Goal: Task Accomplishment & Management: Complete application form

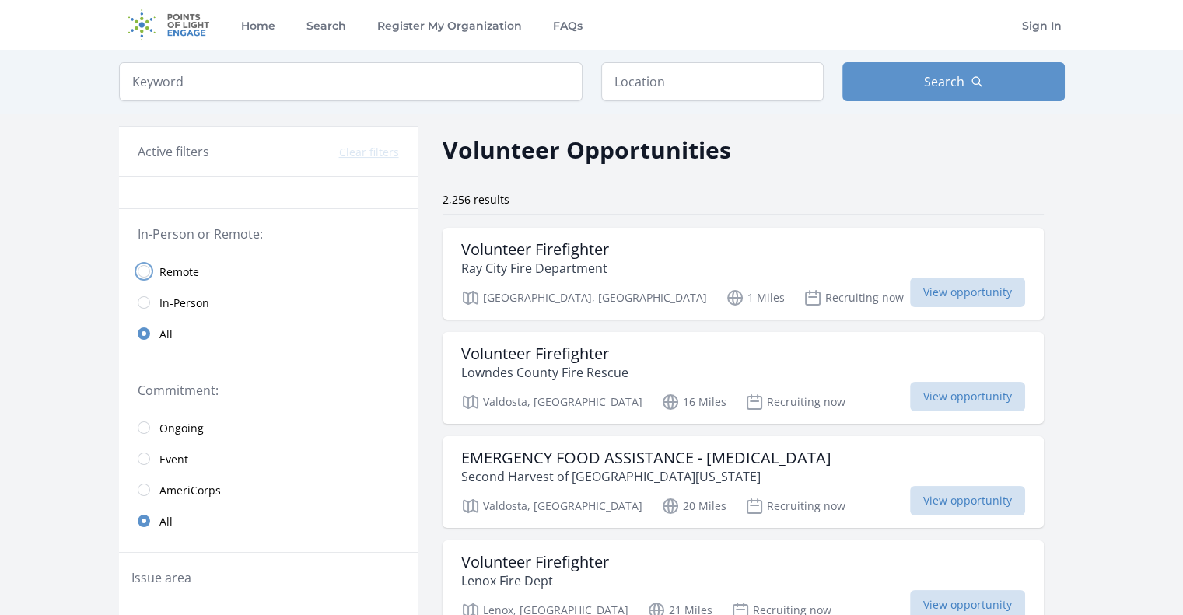
click at [146, 273] on input "radio" at bounding box center [144, 271] width 12 height 12
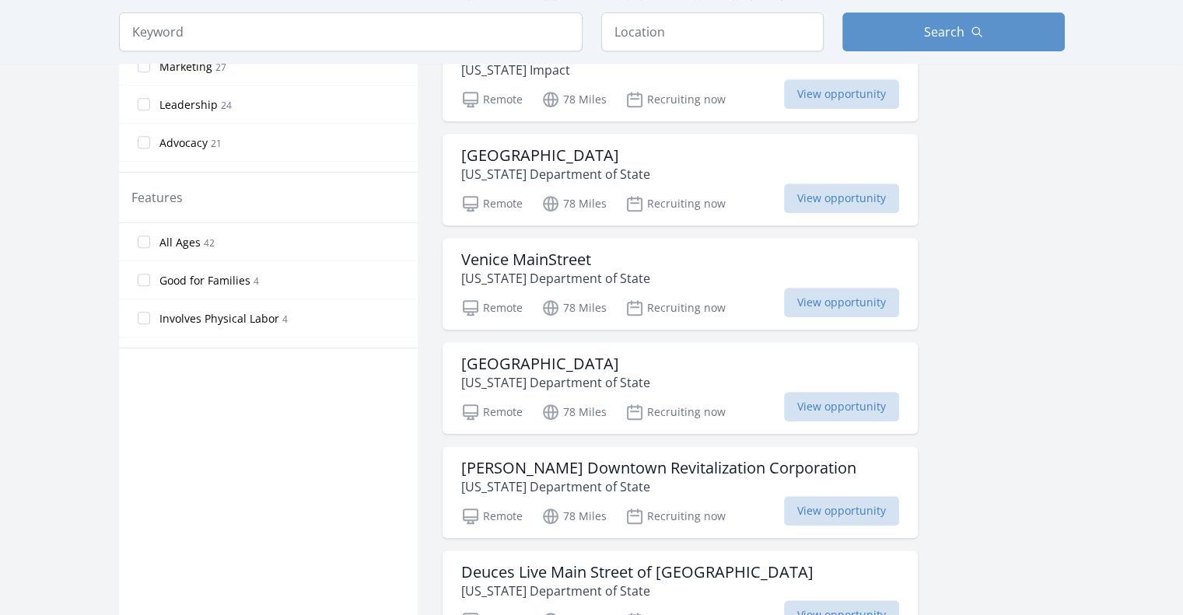
scroll to position [726, 0]
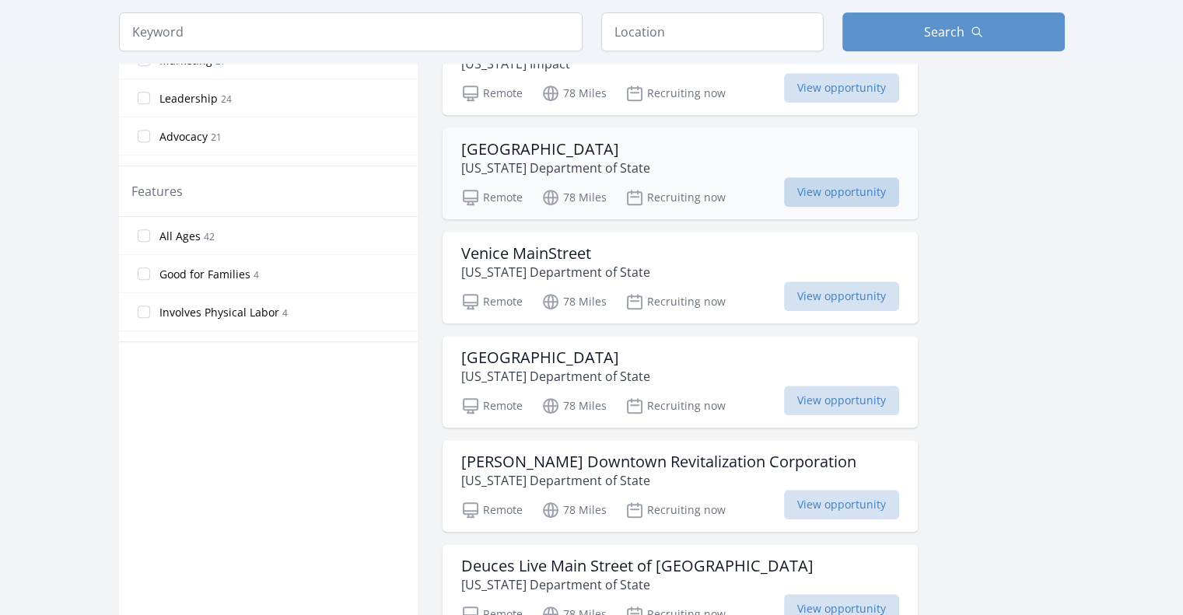
click at [871, 187] on span "View opportunity" at bounding box center [841, 192] width 115 height 30
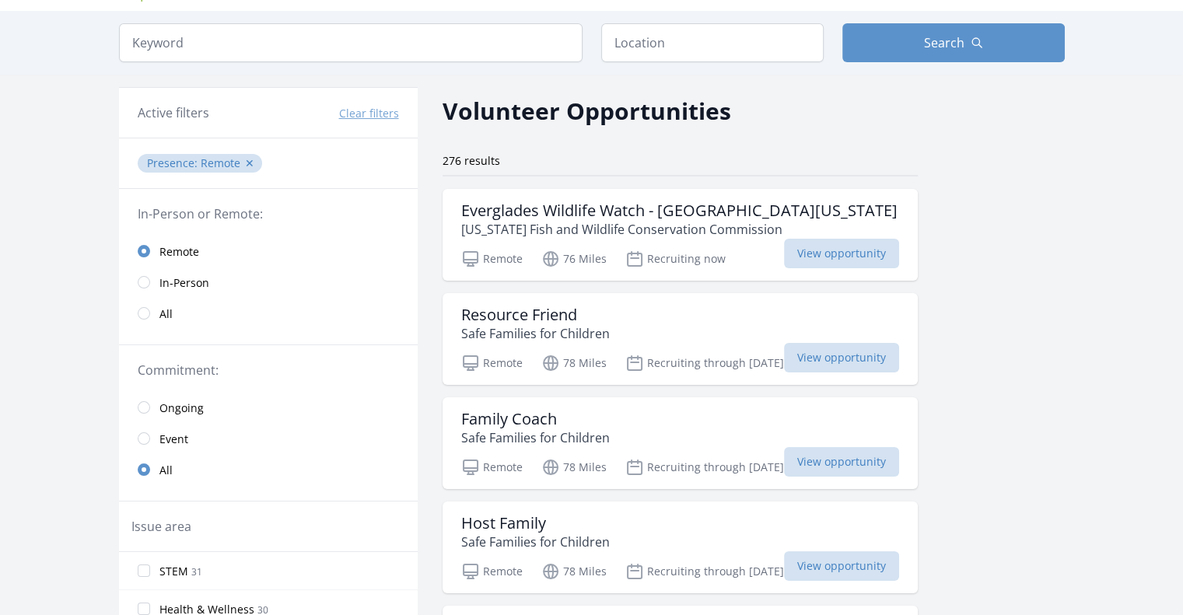
scroll to position [0, 0]
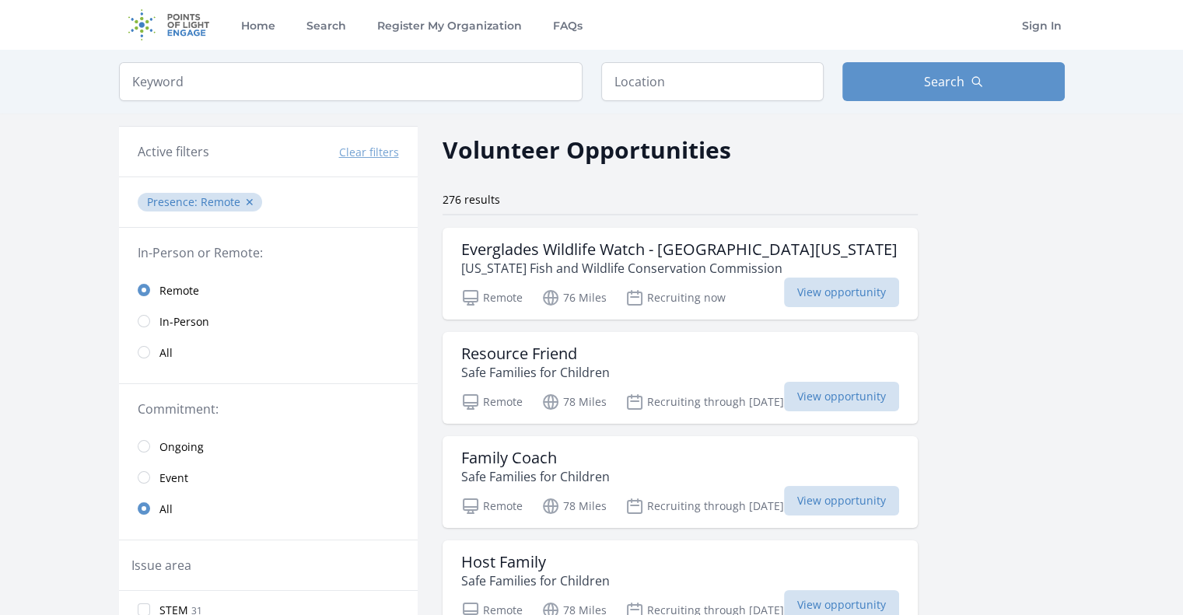
click at [143, 282] on link "Remote" at bounding box center [268, 290] width 299 height 31
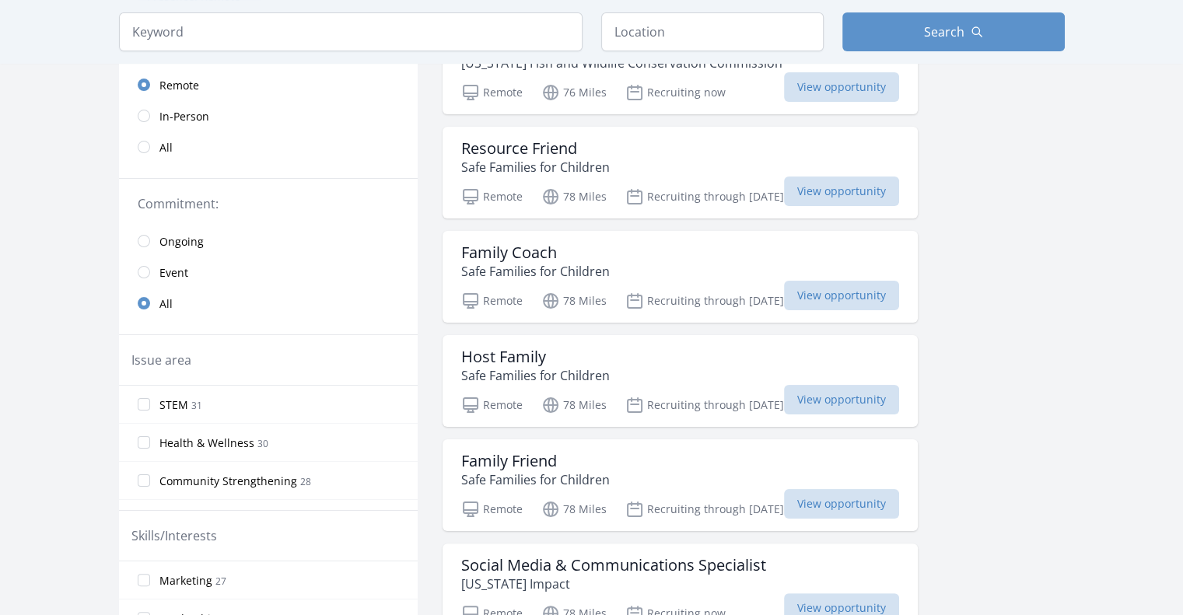
scroll to position [207, 0]
click at [142, 240] on input "radio" at bounding box center [144, 239] width 12 height 12
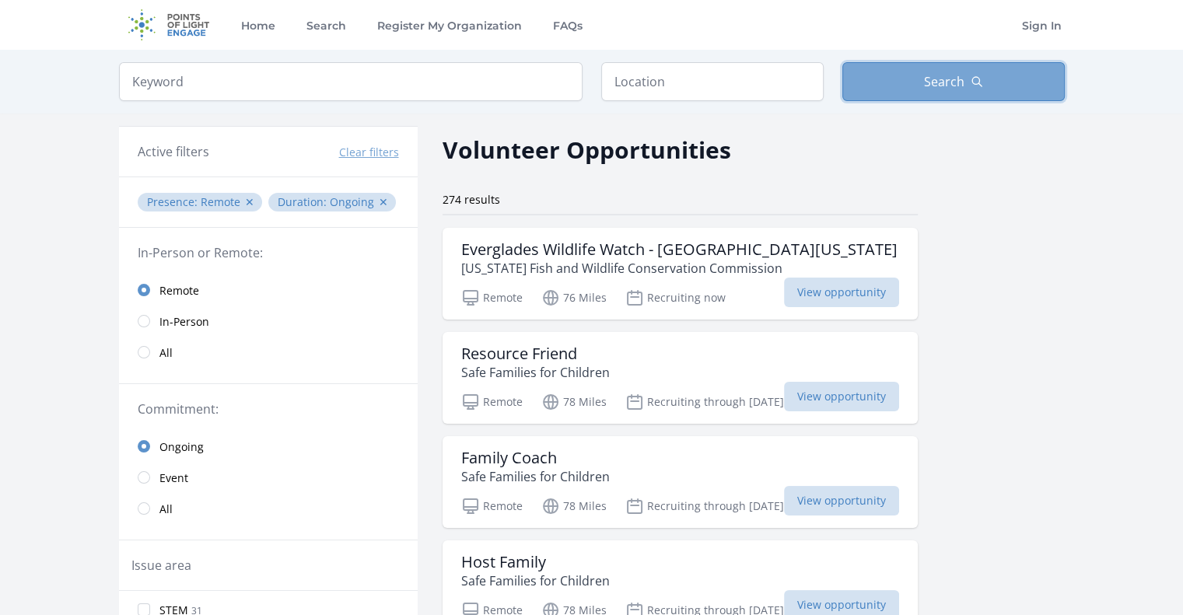
click at [1009, 99] on button "Search" at bounding box center [953, 81] width 222 height 39
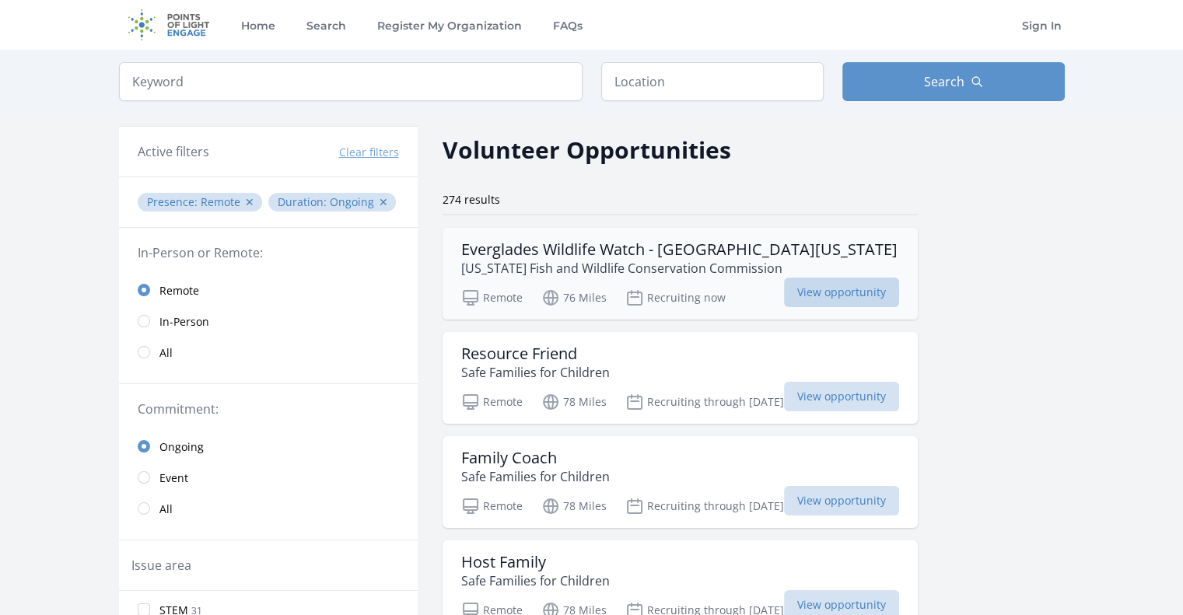
click at [850, 299] on span "View opportunity" at bounding box center [841, 293] width 115 height 30
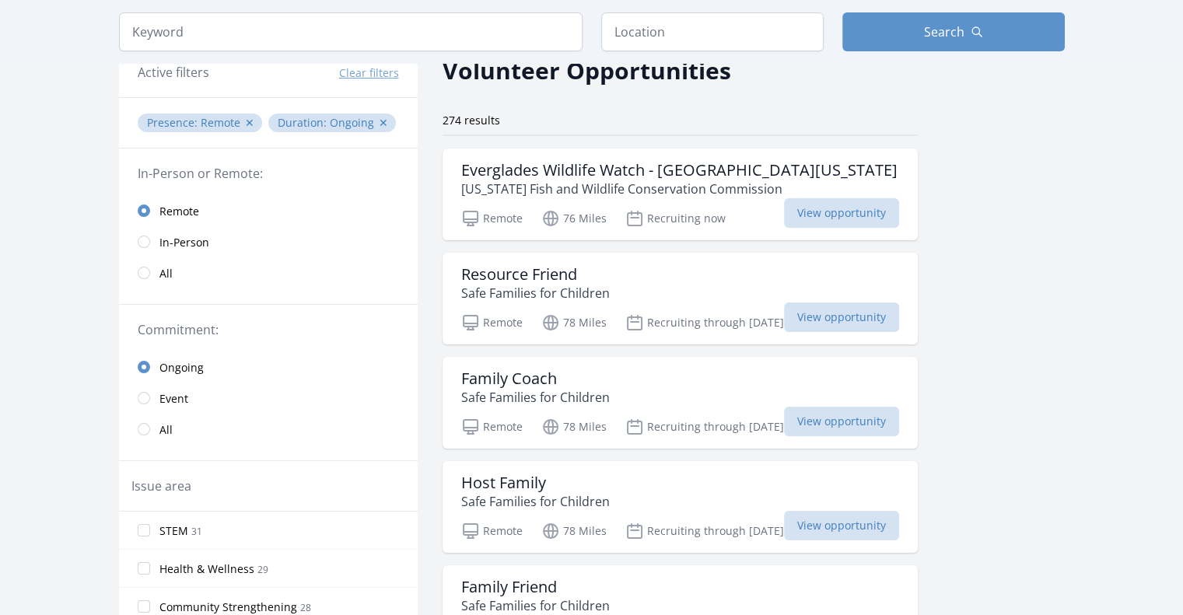
scroll to position [103, 0]
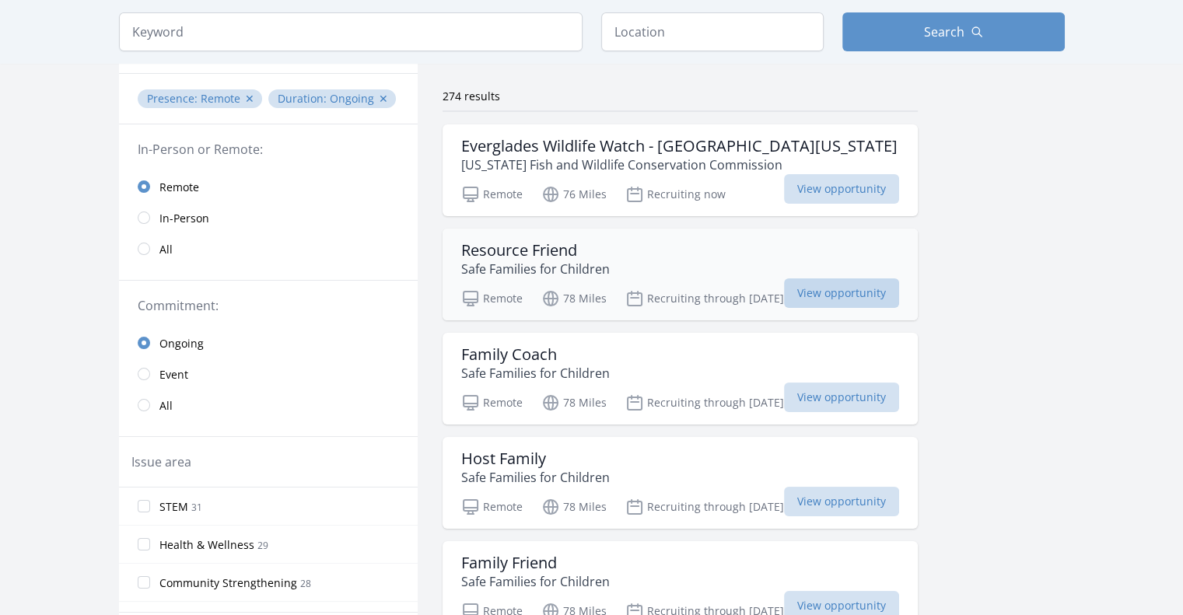
click at [837, 290] on span "View opportunity" at bounding box center [841, 293] width 115 height 30
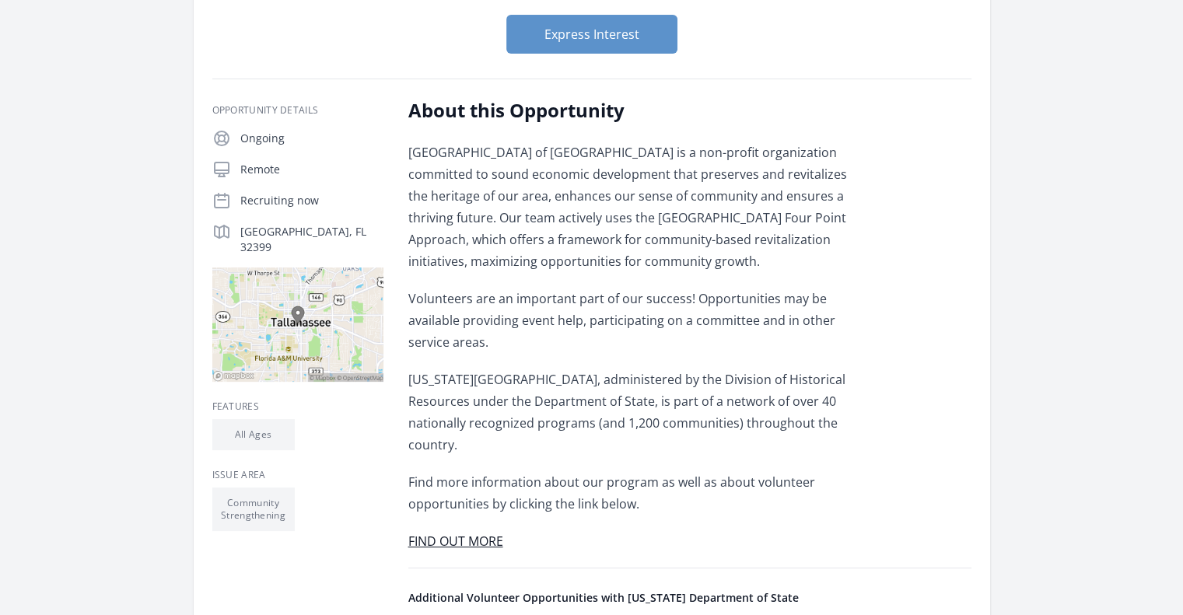
scroll to position [156, 0]
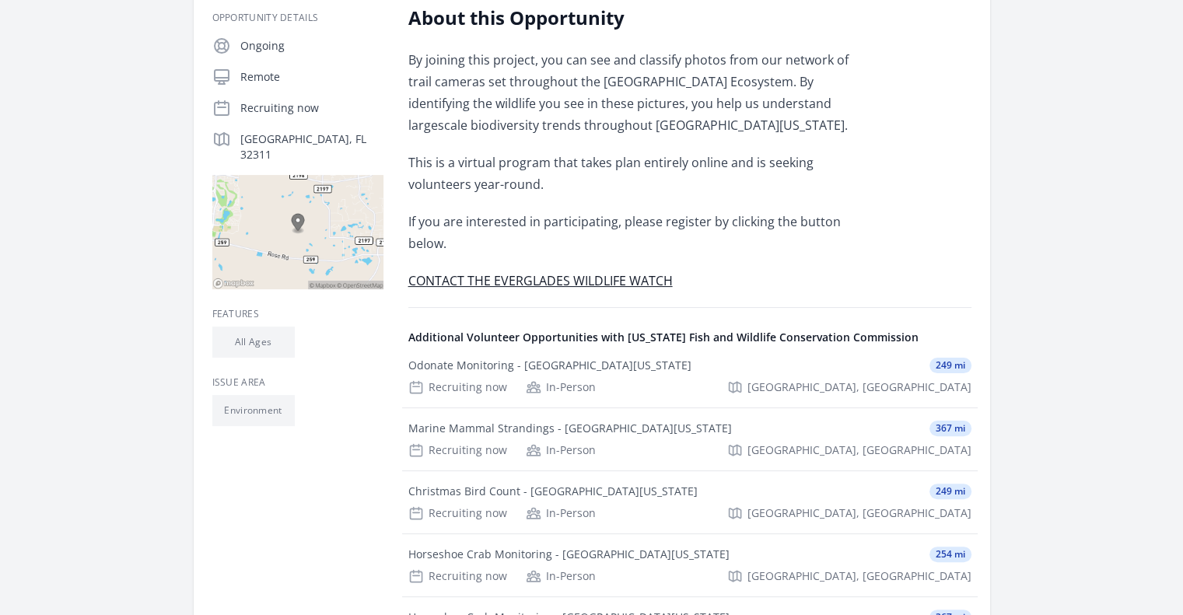
scroll to position [311, 0]
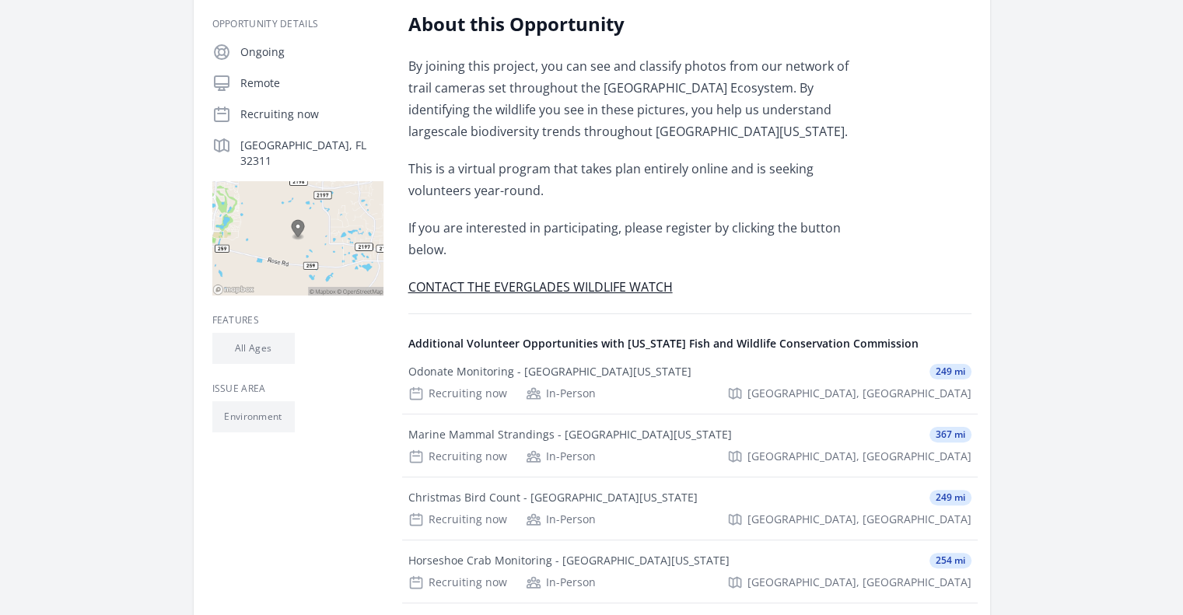
click at [544, 278] on link "CONTACT THE EVERGLADES WILDLIFE WATCH" at bounding box center [540, 286] width 264 height 17
click at [536, 278] on link "CONTACT THE EVERGLADES WILDLIFE WATCH" at bounding box center [540, 286] width 264 height 17
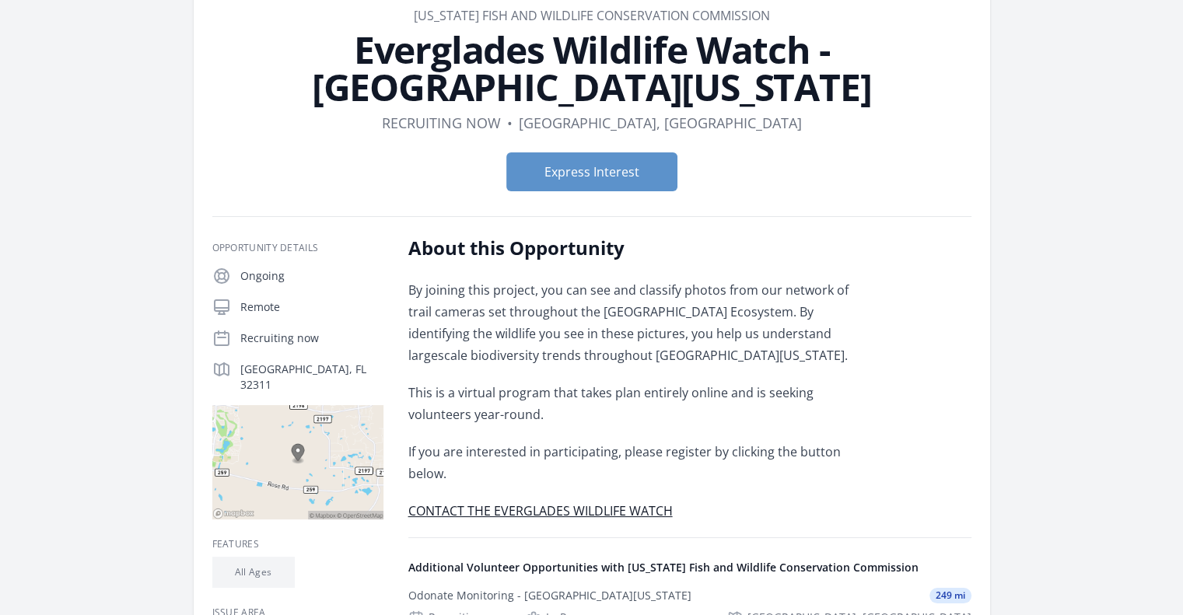
scroll to position [78, 0]
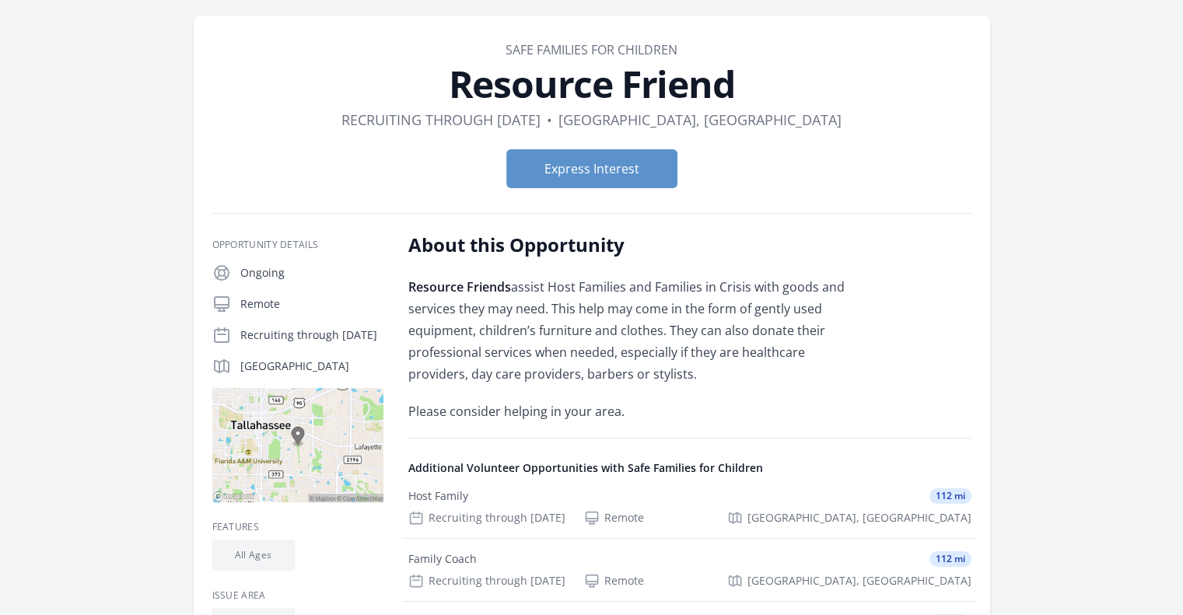
scroll to position [51, 0]
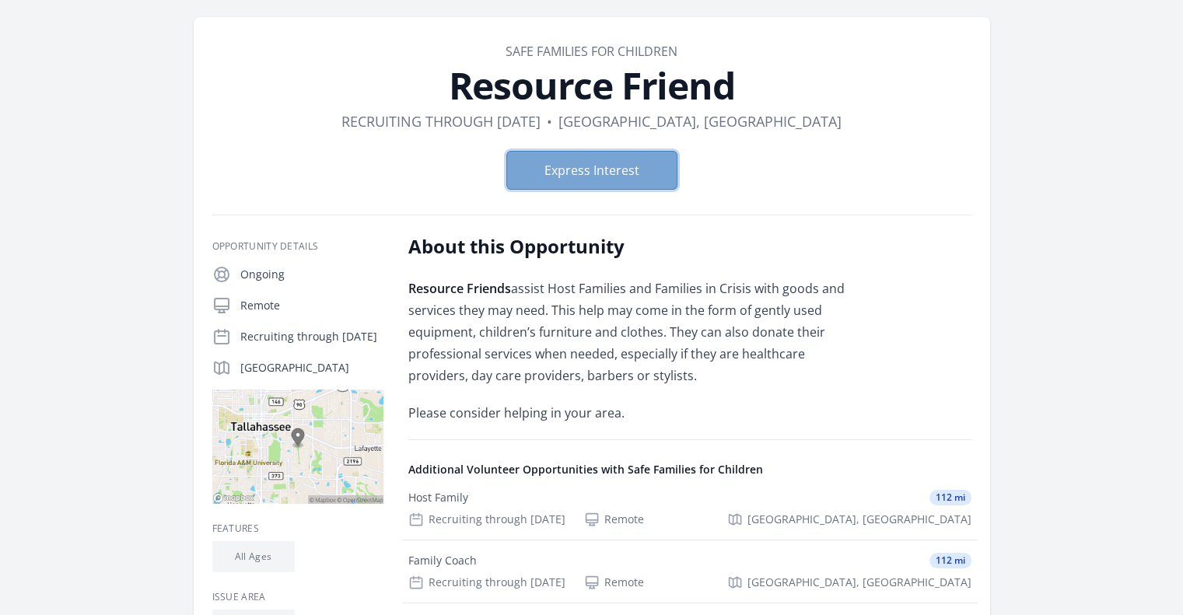
click at [616, 170] on button "Express Interest" at bounding box center [591, 170] width 171 height 39
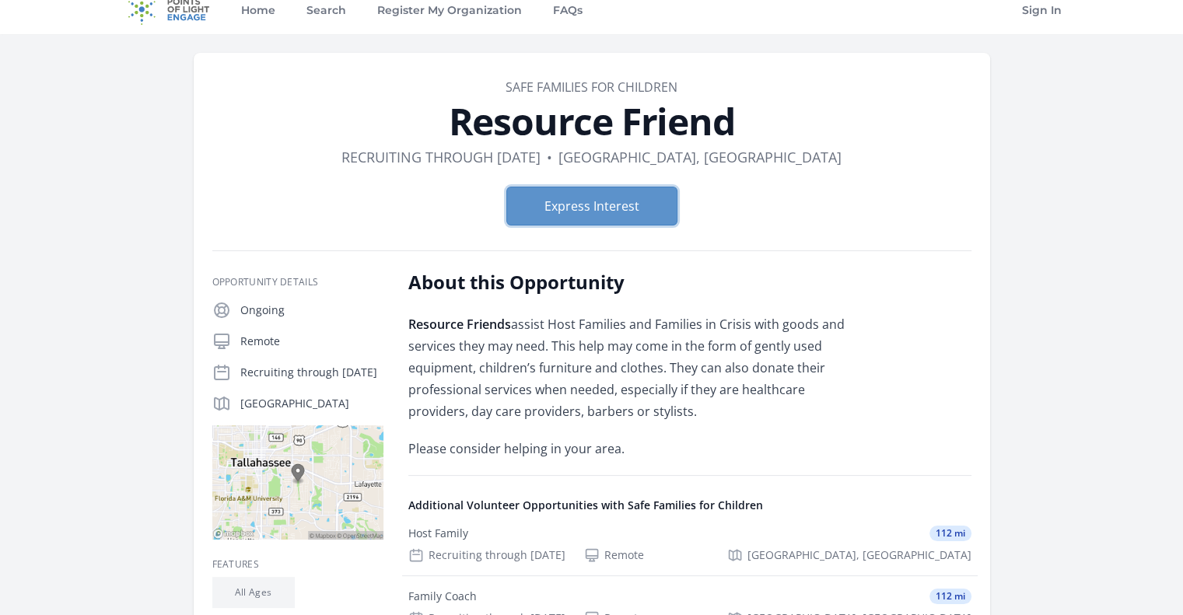
scroll to position [0, 0]
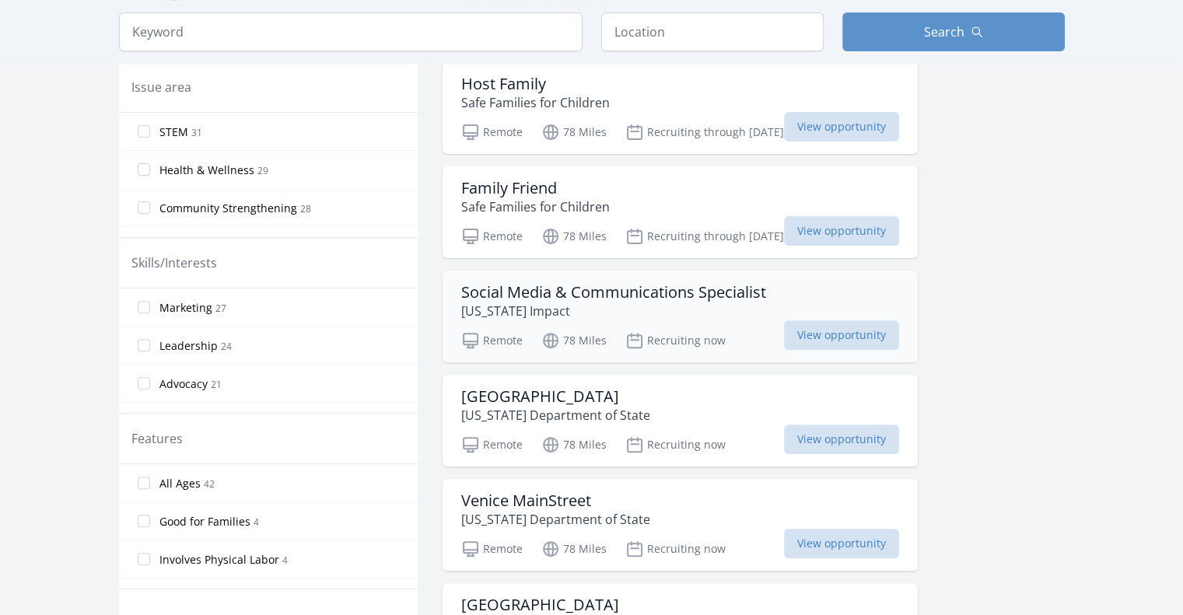
scroll to position [519, 0]
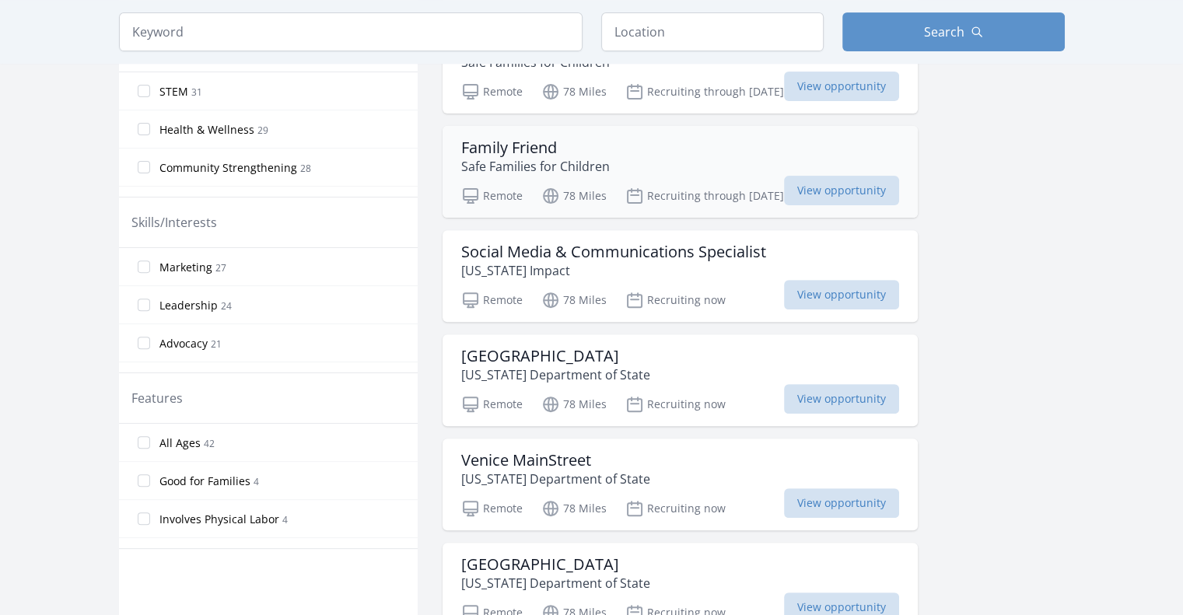
click at [828, 203] on div "Family Friend Safe Families for Children Remote 78 Miles Recruiting through Aug…" at bounding box center [680, 172] width 475 height 92
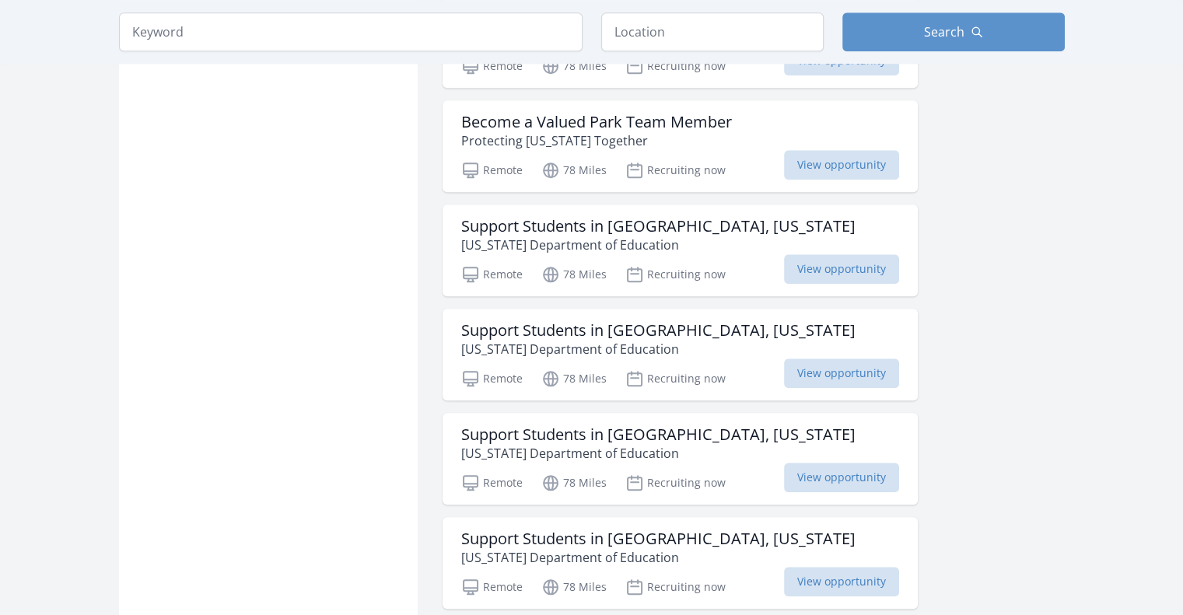
scroll to position [1608, 0]
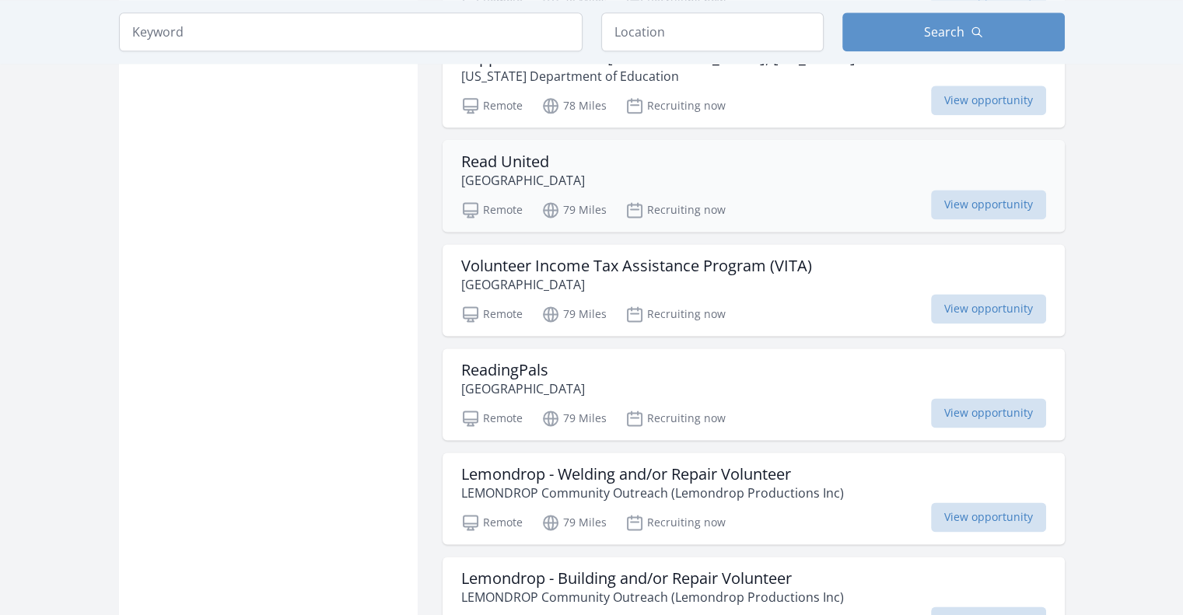
scroll to position [2100, 0]
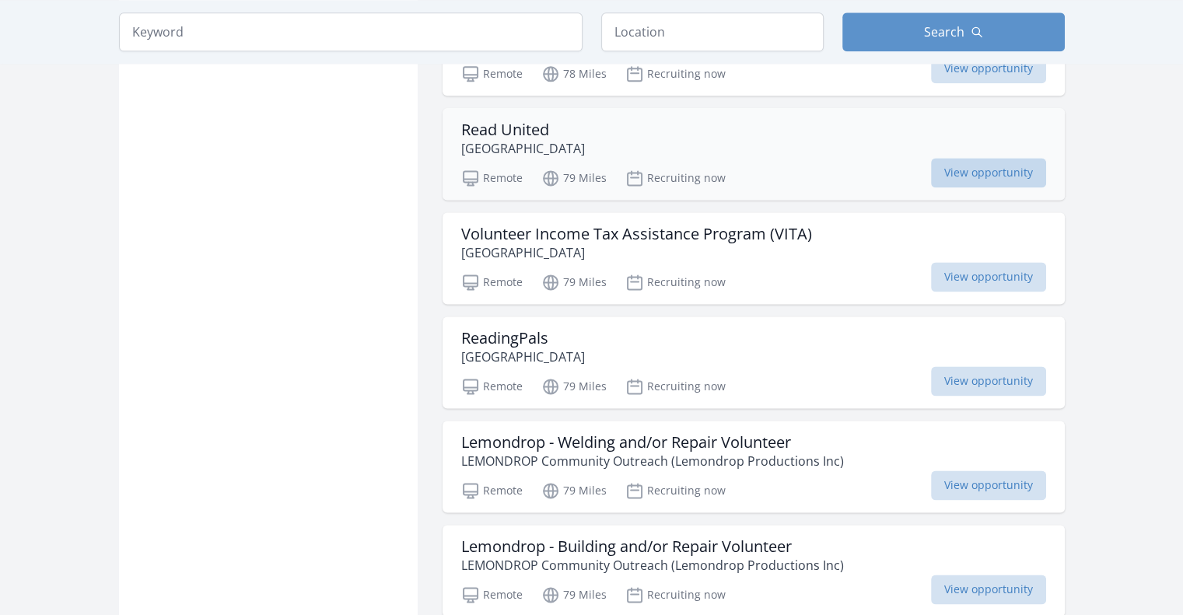
click at [931, 162] on span "View opportunity" at bounding box center [988, 173] width 115 height 30
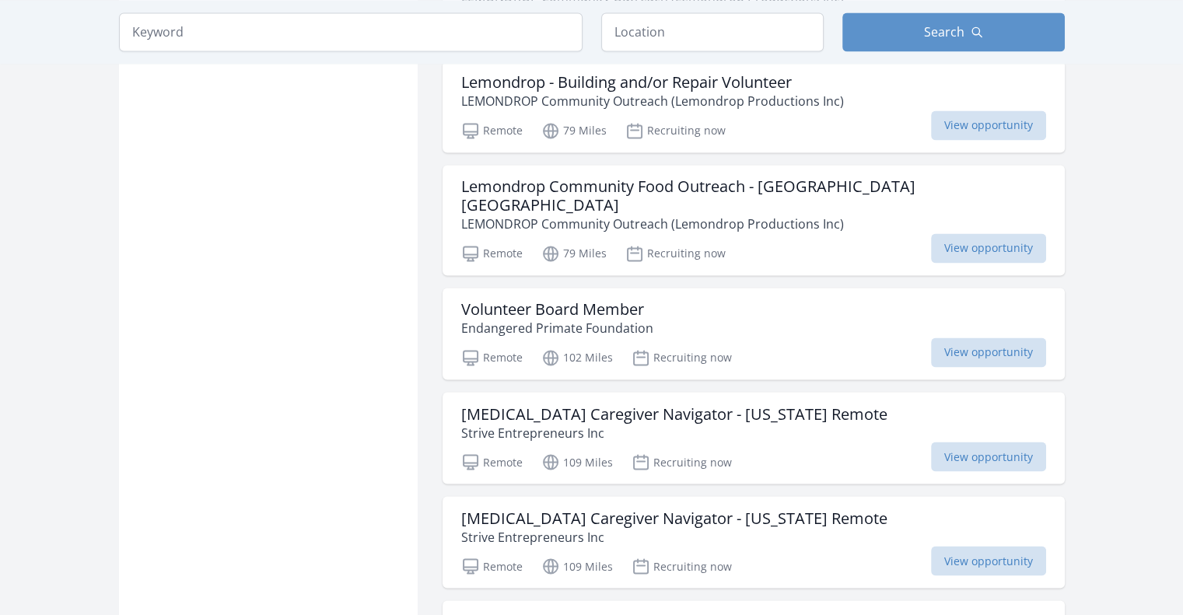
scroll to position [2567, 0]
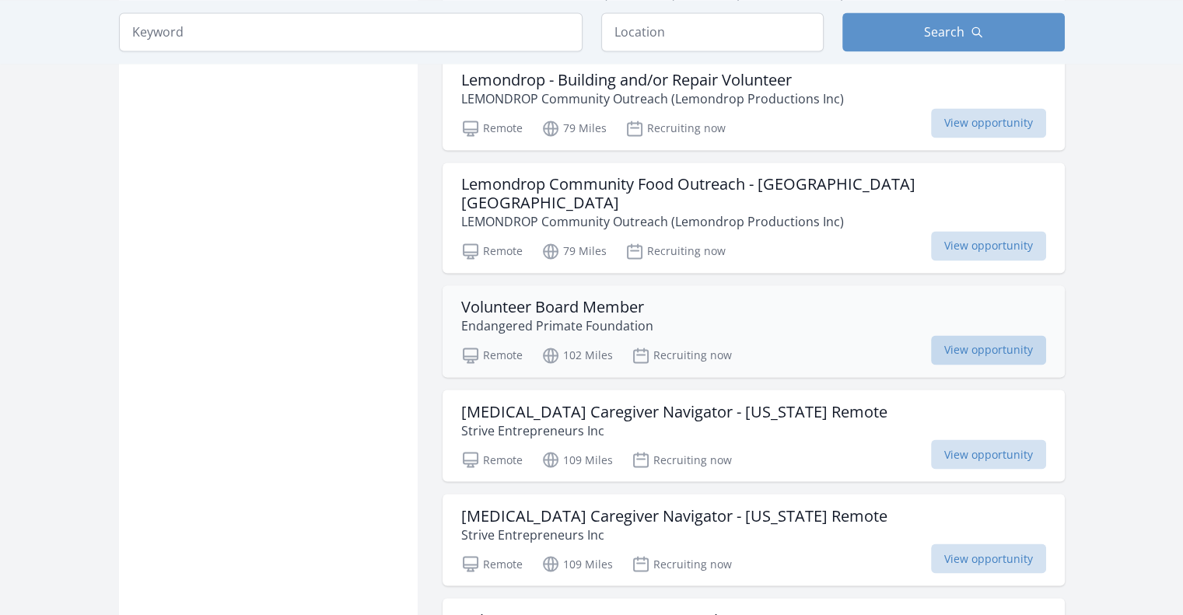
click at [933, 335] on span "View opportunity" at bounding box center [988, 350] width 115 height 30
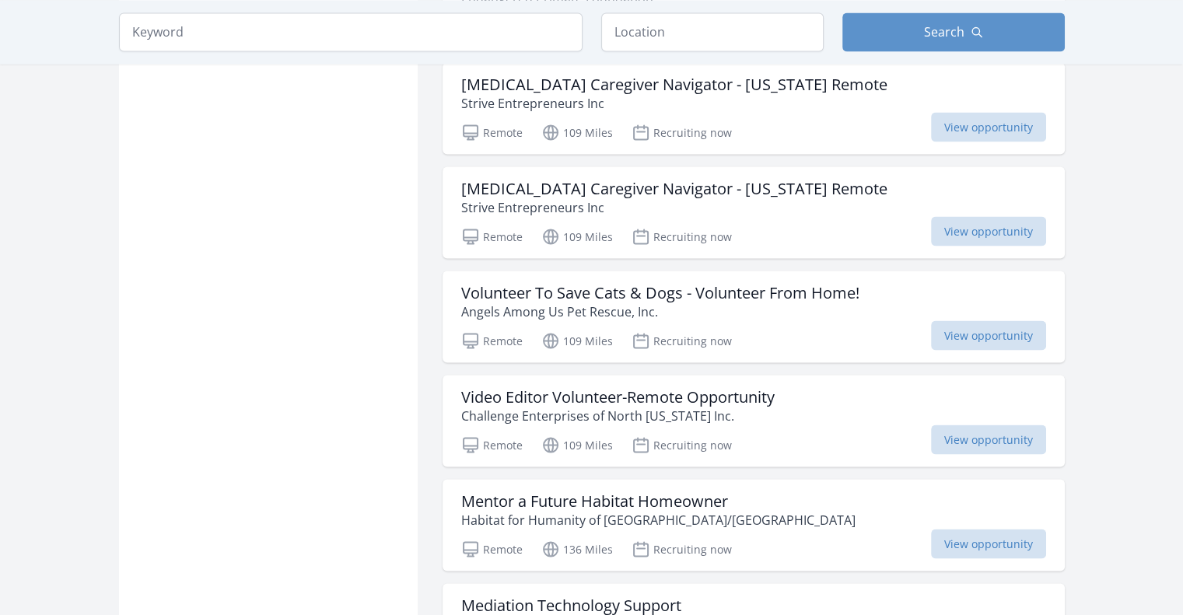
scroll to position [2903, 0]
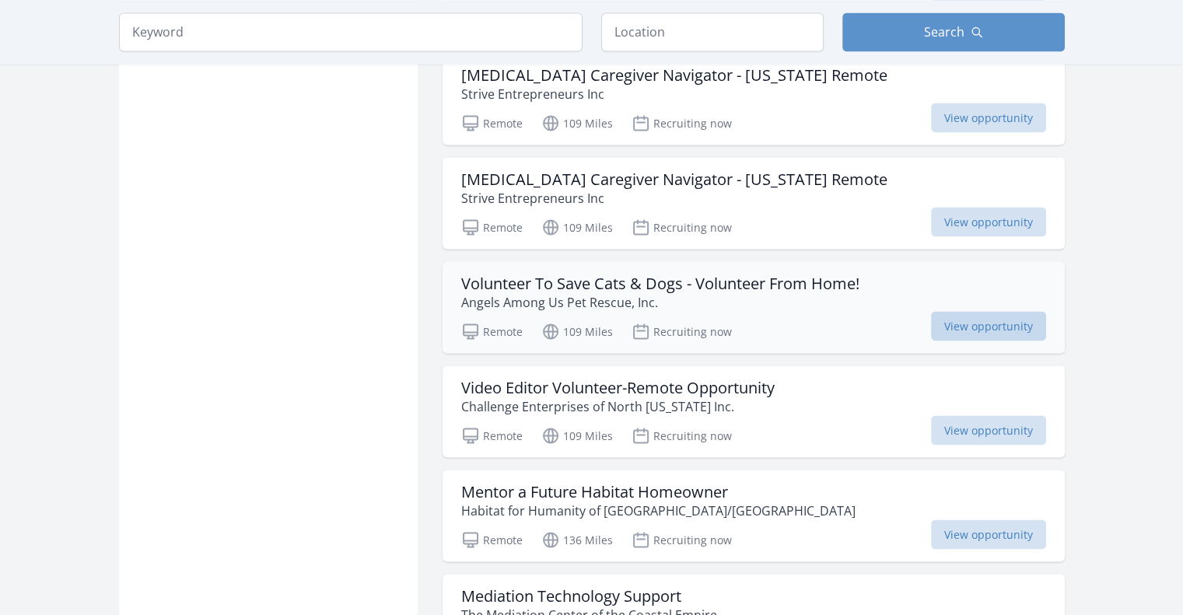
click at [931, 311] on span "View opportunity" at bounding box center [988, 326] width 115 height 30
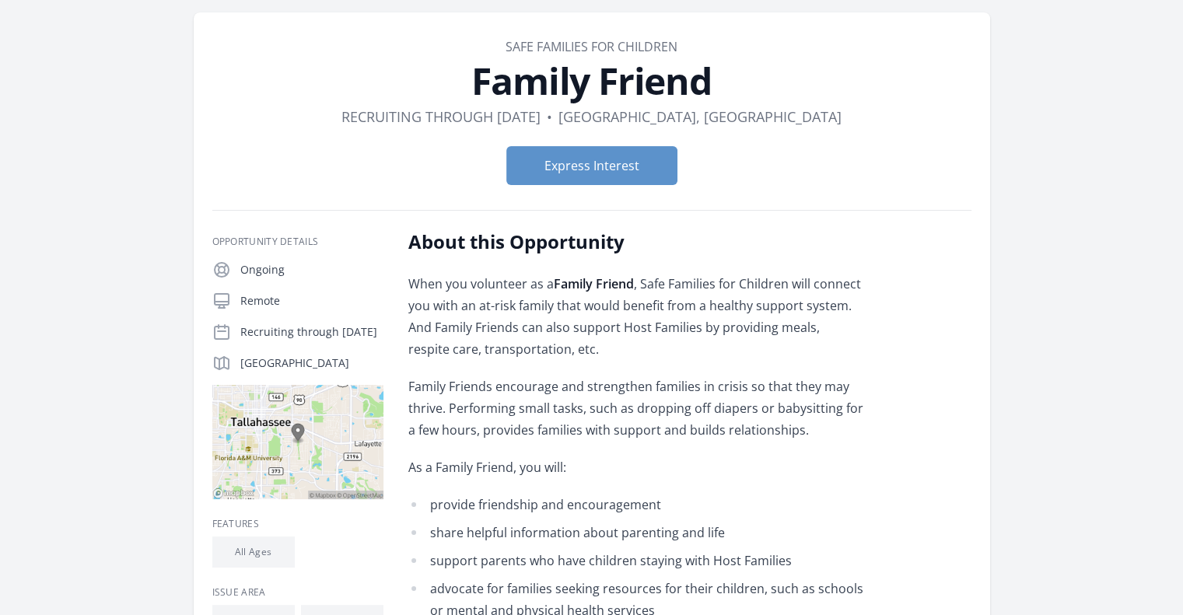
scroll to position [51, 0]
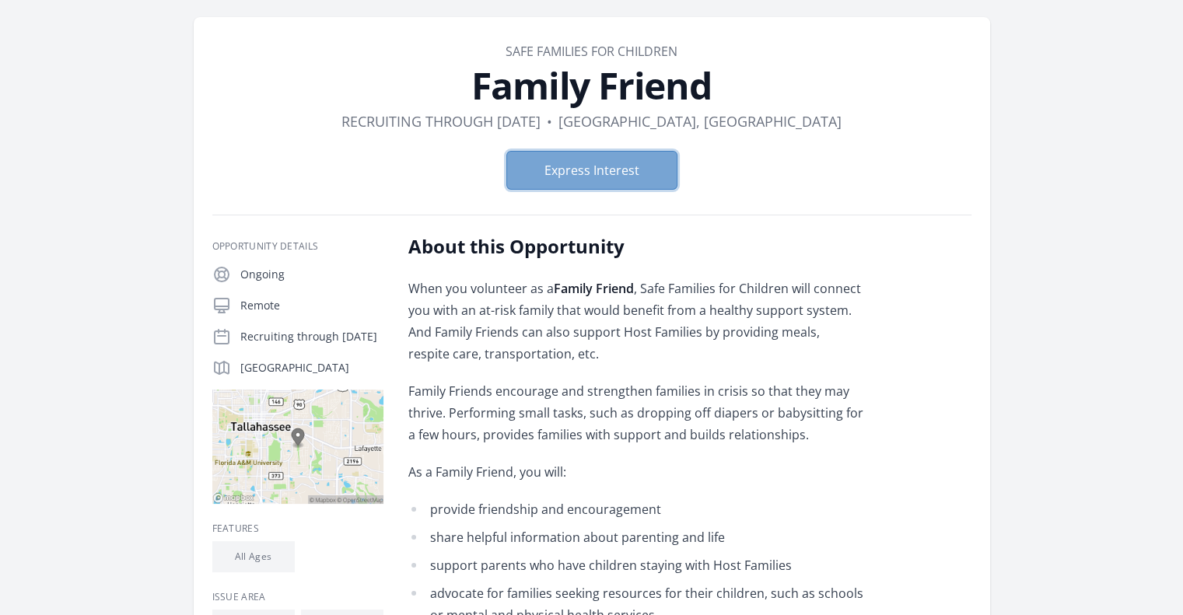
click at [632, 183] on button "Express Interest" at bounding box center [591, 170] width 171 height 39
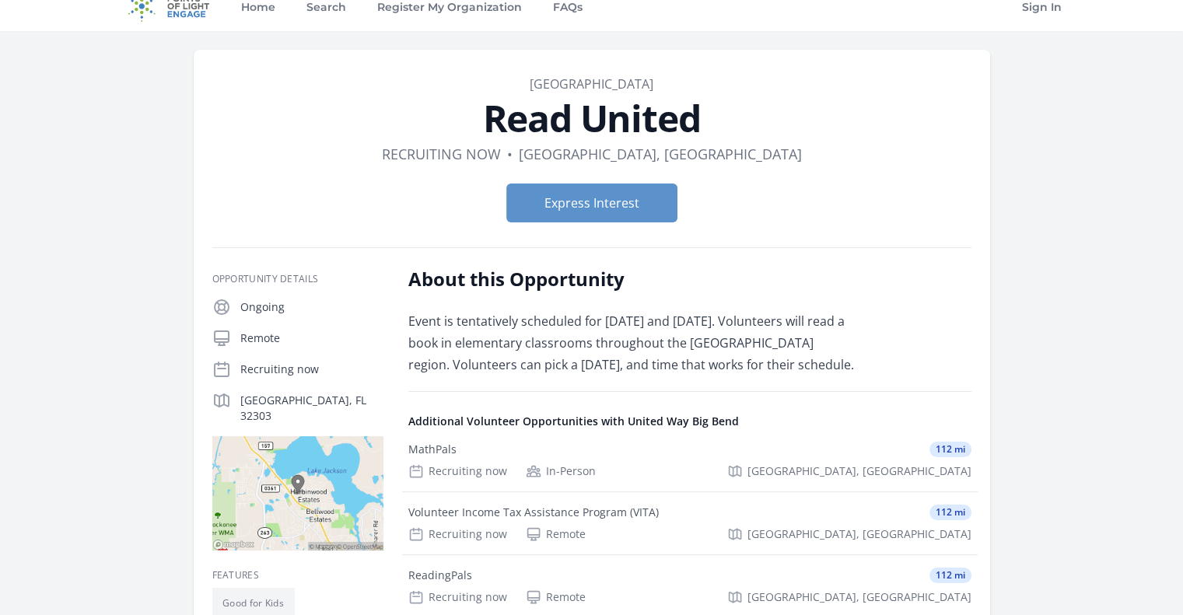
scroll to position [51, 0]
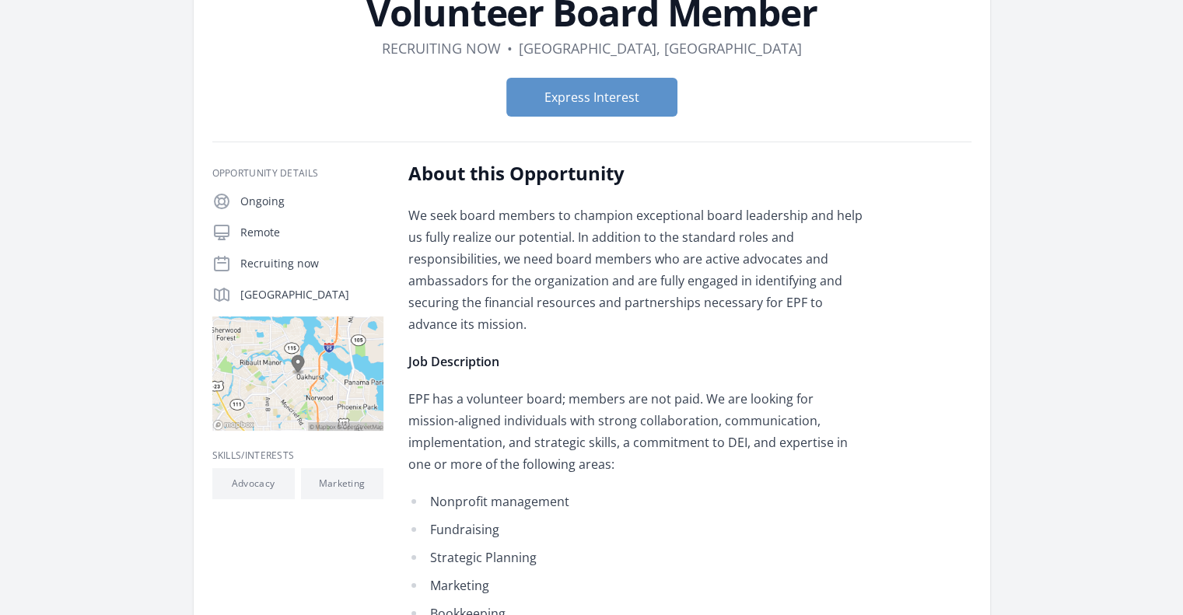
scroll to position [129, 0]
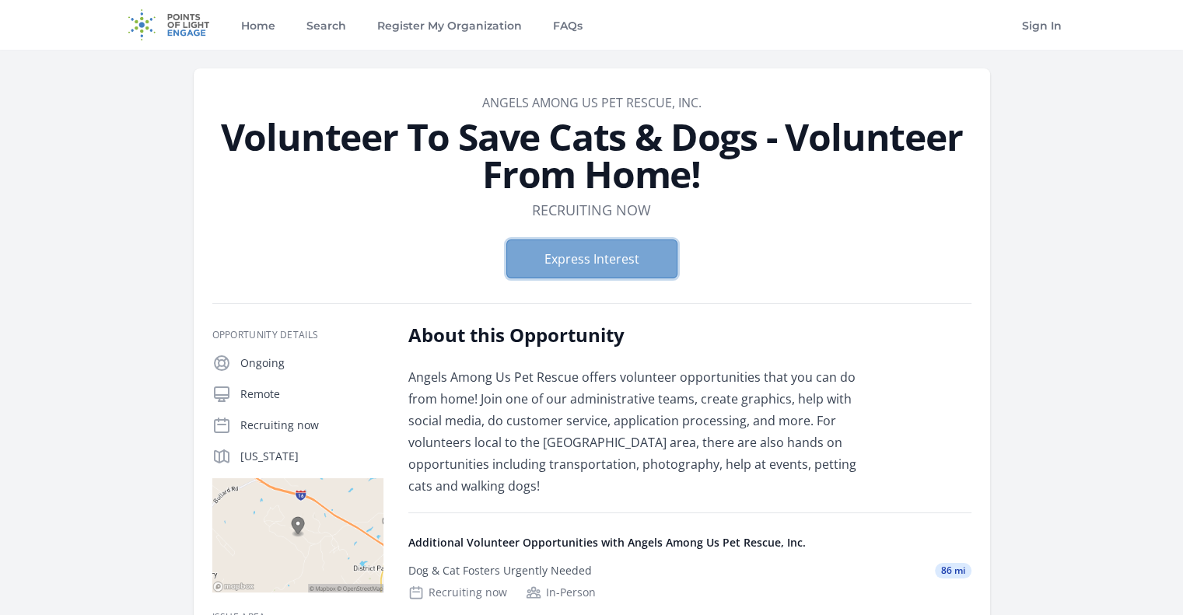
click at [561, 273] on button "Express Interest" at bounding box center [591, 259] width 171 height 39
